Goal: Task Accomplishment & Management: Use online tool/utility

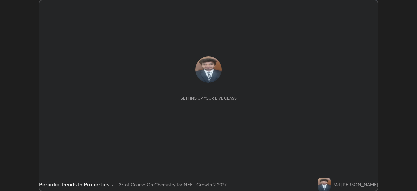
scroll to position [191, 417]
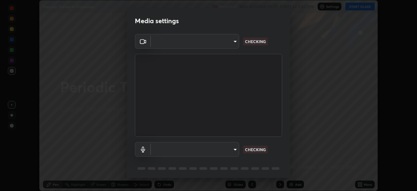
type input "0b0394df5398a873b7d047182dbff5bf8641b4882f7ce2760a0fef017966b62e"
type input "communications"
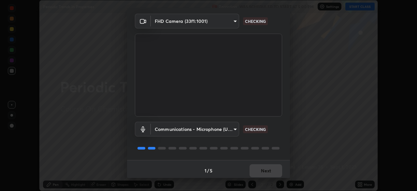
scroll to position [23, 0]
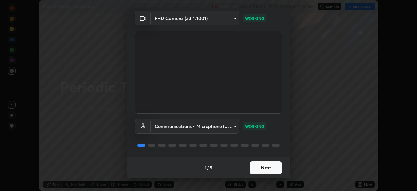
click at [252, 168] on button "Next" at bounding box center [266, 167] width 33 height 13
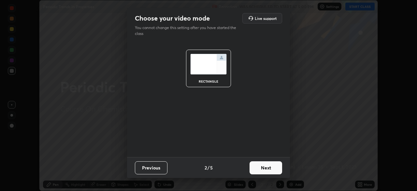
click at [260, 170] on button "Next" at bounding box center [266, 167] width 33 height 13
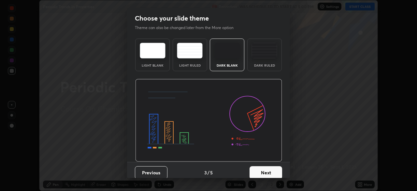
click at [260, 170] on button "Next" at bounding box center [266, 172] width 33 height 13
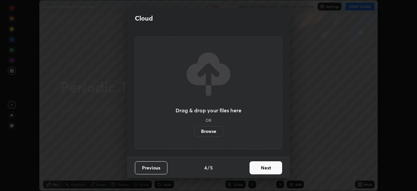
click at [258, 168] on button "Next" at bounding box center [266, 167] width 33 height 13
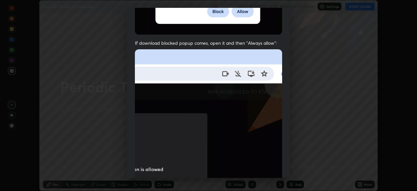
scroll to position [156, 0]
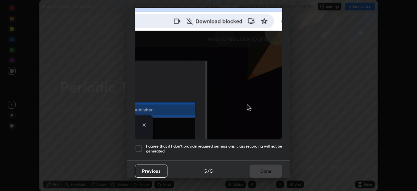
click at [137, 144] on div at bounding box center [139, 148] width 8 height 8
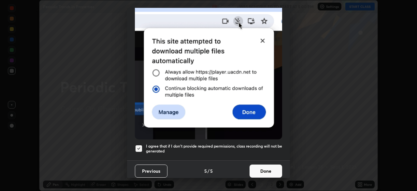
click at [257, 167] on button "Done" at bounding box center [266, 170] width 33 height 13
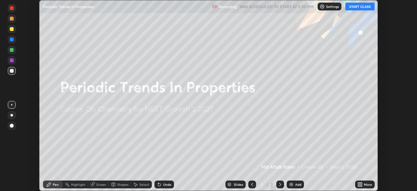
click at [363, 6] on button "START CLASS" at bounding box center [359, 7] width 29 height 8
click at [296, 183] on div "Add" at bounding box center [298, 183] width 6 height 3
